Goal: Task Accomplishment & Management: Use online tool/utility

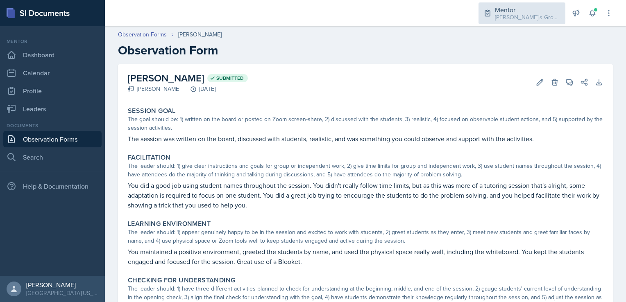
scroll to position [213, 0]
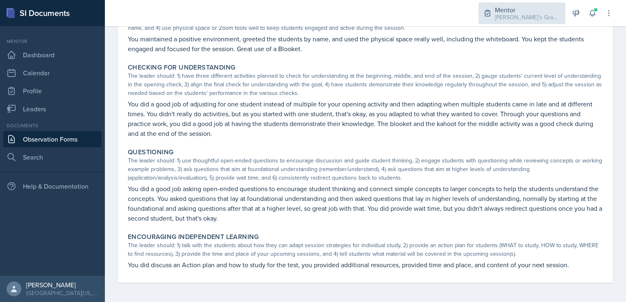
click at [536, 17] on div "[PERSON_NAME]'s Group / Fall 2025" at bounding box center [528, 17] width 66 height 9
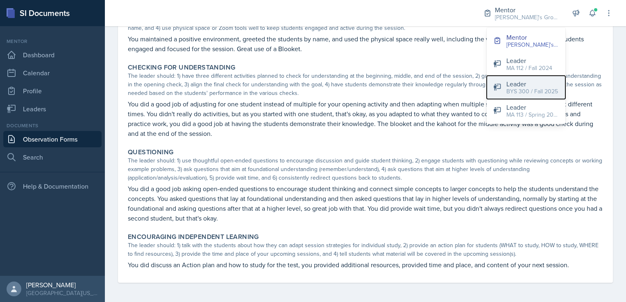
click at [502, 84] on button "Leader BYS 300 / Fall 2025" at bounding box center [526, 87] width 79 height 23
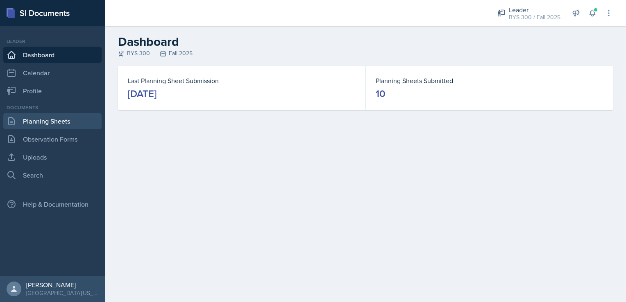
click at [71, 120] on link "Planning Sheets" at bounding box center [52, 121] width 98 height 16
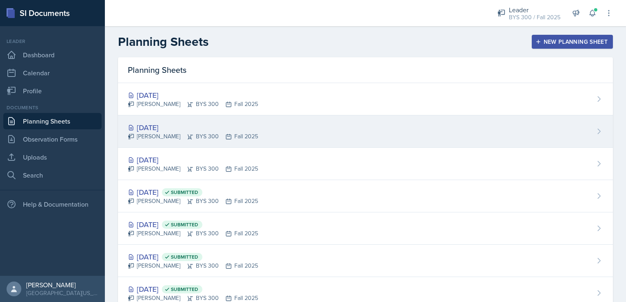
click at [196, 124] on div "[DATE]" at bounding box center [193, 127] width 130 height 11
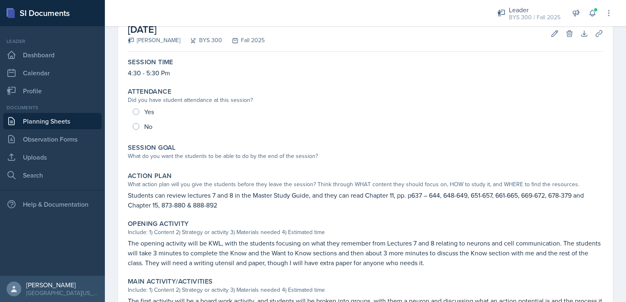
scroll to position [48, 0]
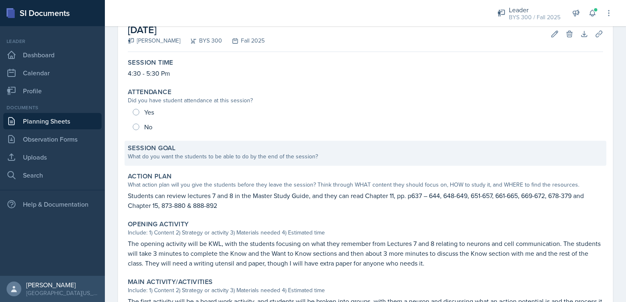
click at [248, 158] on div "What do you want the students to be able to do by the end of the session?" at bounding box center [365, 156] width 475 height 9
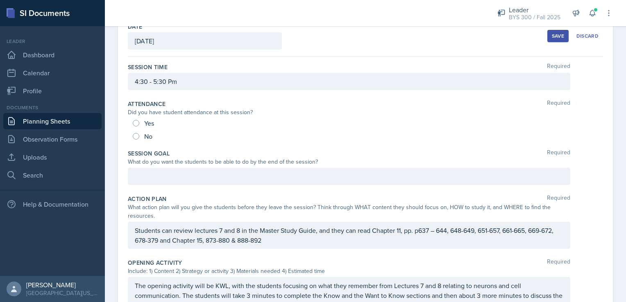
scroll to position [45, 0]
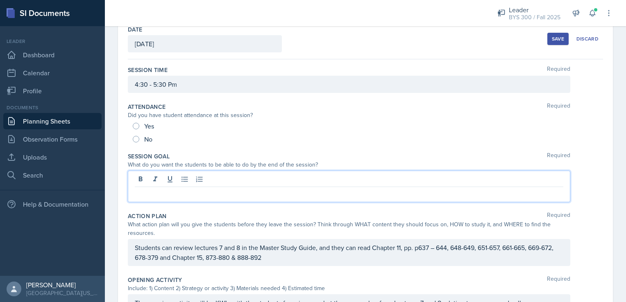
click at [221, 183] on div at bounding box center [349, 187] width 443 height 32
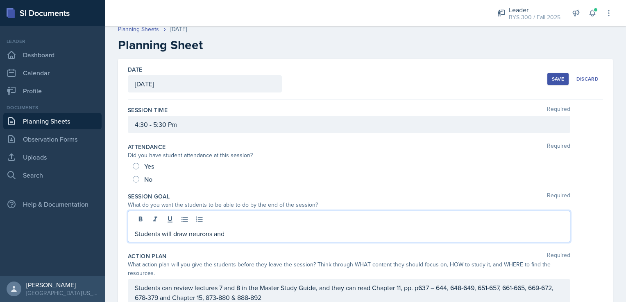
scroll to position [0, 0]
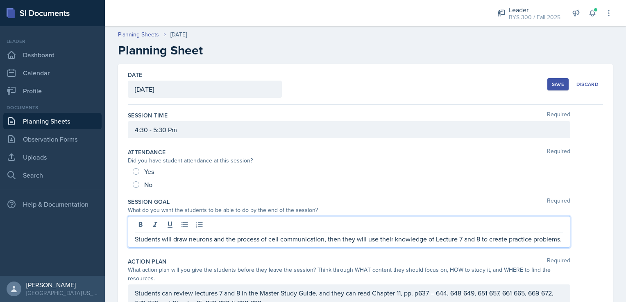
click at [440, 240] on p "Students will draw neurons and the process of cell communication, then they wil…" at bounding box center [349, 239] width 429 height 10
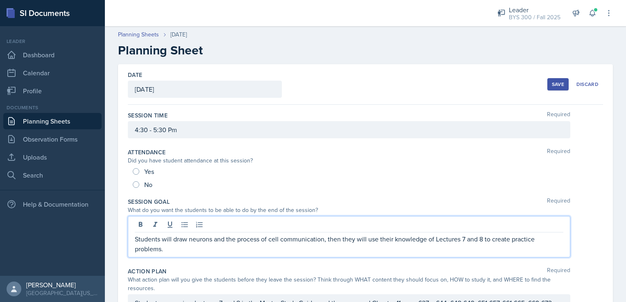
click at [421, 241] on p "Students will draw neurons and the process of cell communication, then they wil…" at bounding box center [349, 244] width 429 height 20
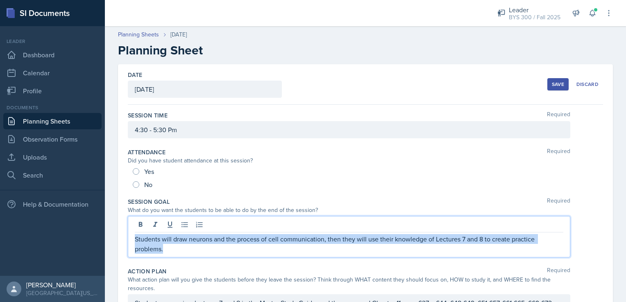
click at [421, 241] on p "Students will draw neurons and the process of cell communication, then they wil…" at bounding box center [349, 244] width 429 height 20
copy p "Students will draw neurons and the process of cell communication, then they wil…"
